Goal: Task Accomplishment & Management: Manage account settings

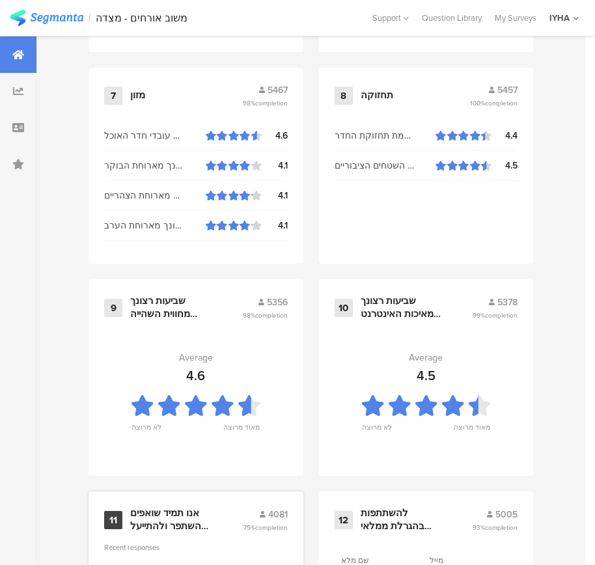
scroll to position [1397, 0]
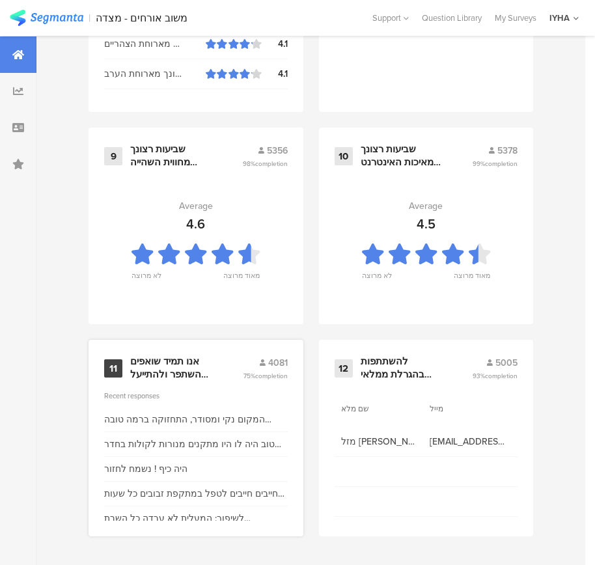
click at [184, 363] on div "אנו תמיד שואפים להשתפר ולהתייעל ודעתך חשובה לנו" at bounding box center [170, 368] width 81 height 25
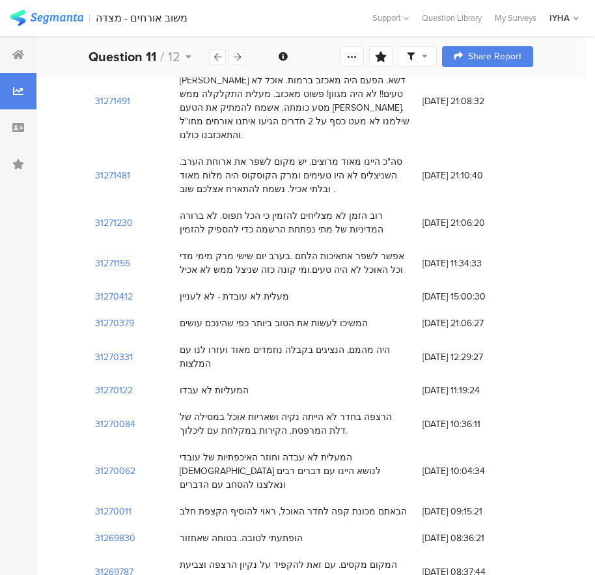
scroll to position [847, 0]
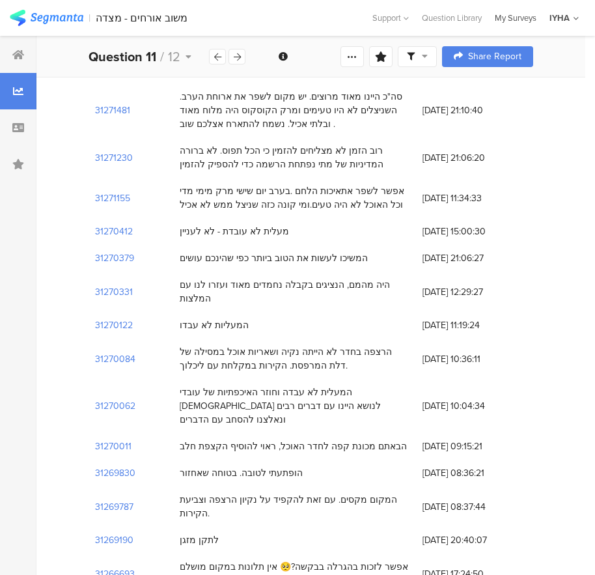
click at [506, 16] on div "My Surveys" at bounding box center [515, 18] width 55 height 12
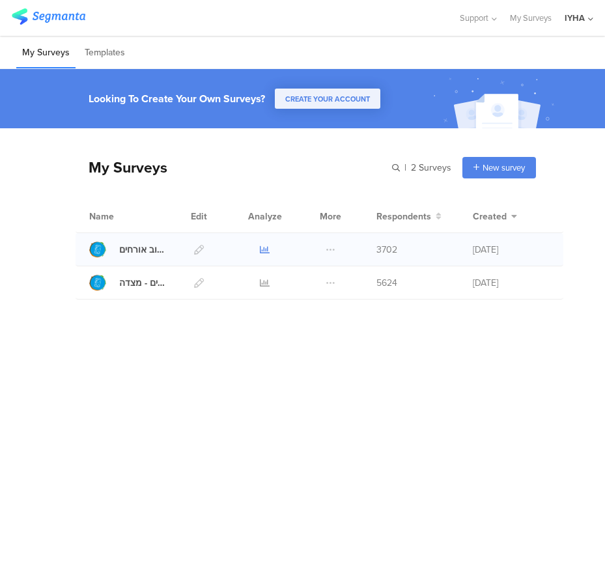
click at [261, 249] on icon at bounding box center [265, 250] width 10 height 10
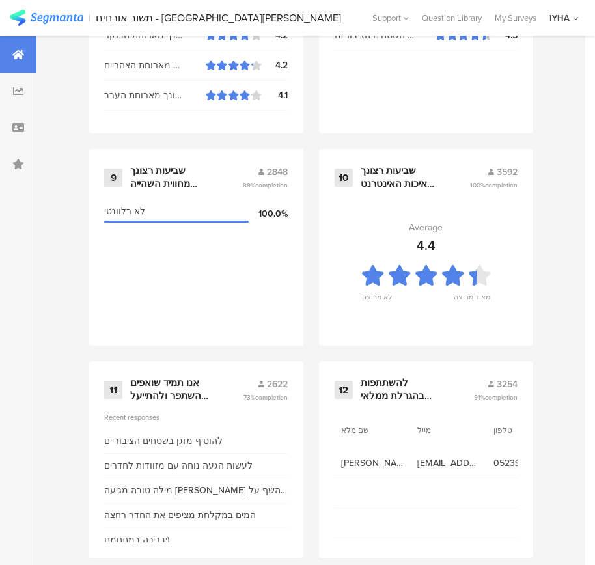
scroll to position [1397, 0]
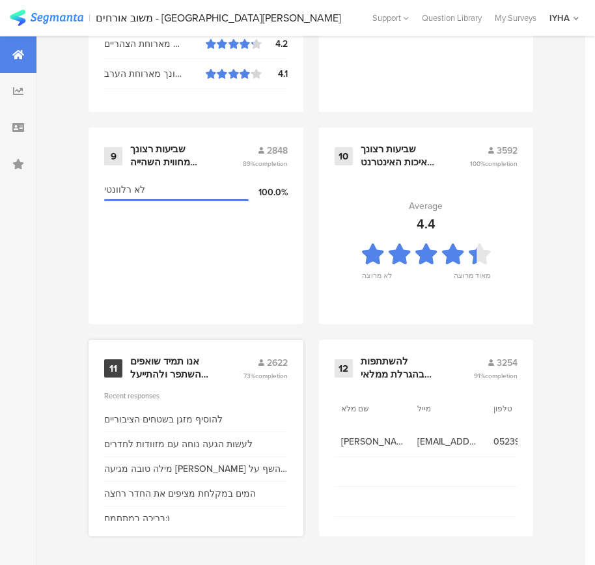
click at [184, 365] on div "אנו תמיד שואפים להשתפר ולהתייעל ודעתך חשובה לנו" at bounding box center [170, 368] width 81 height 25
